Goal: Find contact information: Find contact information

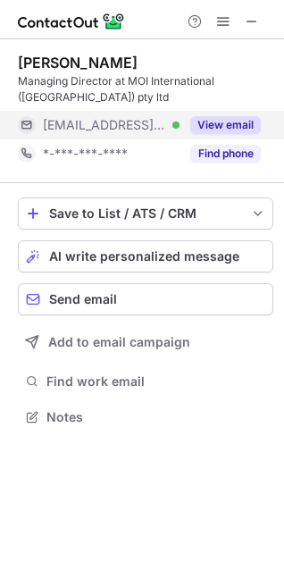
scroll to position [405, 284]
click at [216, 126] on button "View email" at bounding box center [225, 125] width 71 height 18
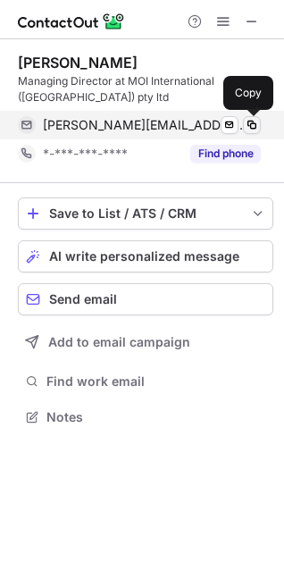
click at [251, 122] on span at bounding box center [252, 125] width 14 height 14
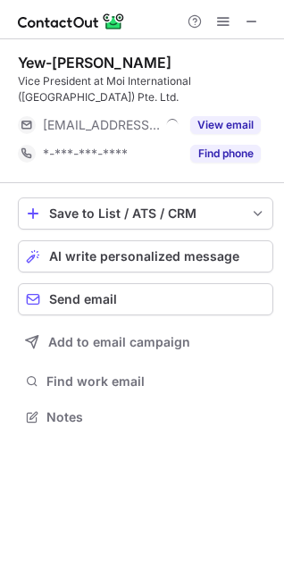
scroll to position [405, 284]
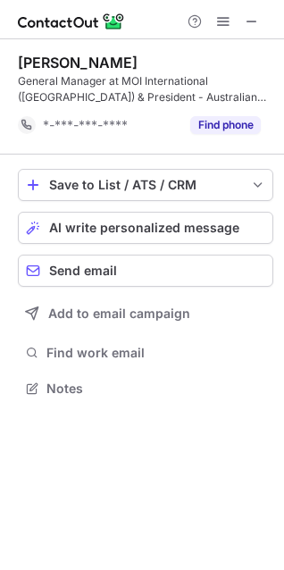
scroll to position [376, 284]
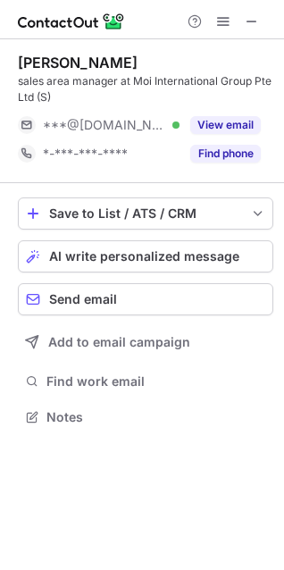
scroll to position [405, 284]
